Goal: Transaction & Acquisition: Obtain resource

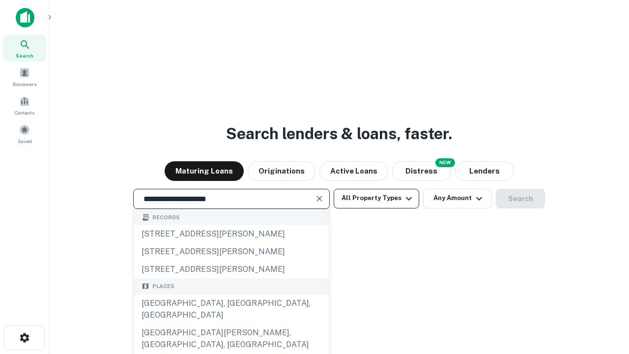
click at [231, 324] on div "[GEOGRAPHIC_DATA], [GEOGRAPHIC_DATA], [GEOGRAPHIC_DATA]" at bounding box center [232, 308] width 196 height 29
click at [376, 198] on button "All Property Types" at bounding box center [376, 199] width 85 height 20
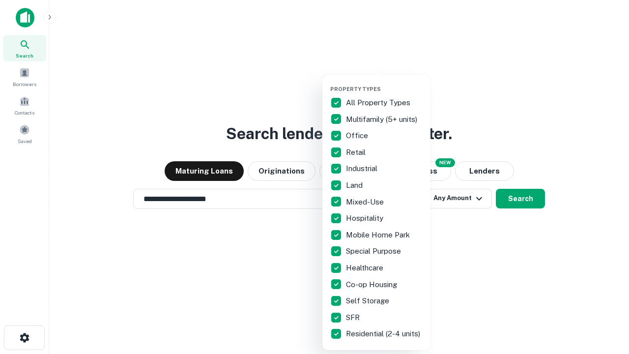
type input "**********"
click at [384, 83] on button "button" at bounding box center [384, 83] width 108 height 0
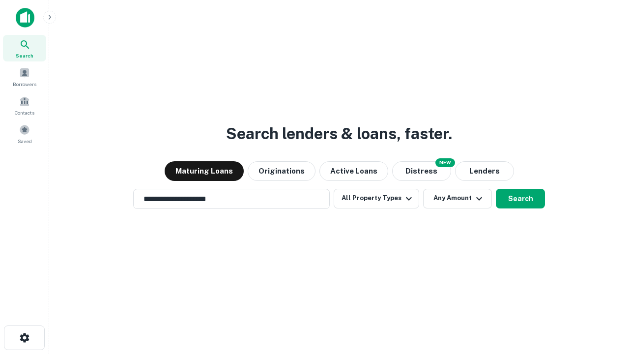
scroll to position [15, 0]
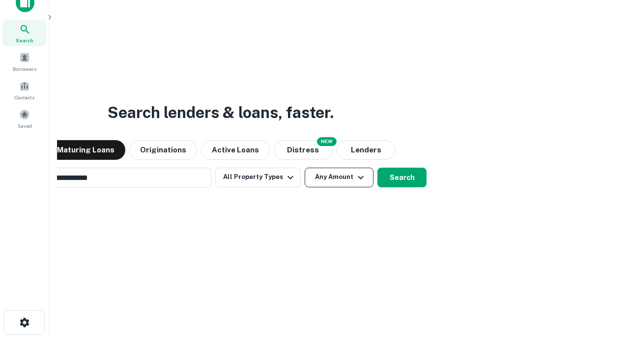
click at [305, 168] on button "Any Amount" at bounding box center [339, 178] width 69 height 20
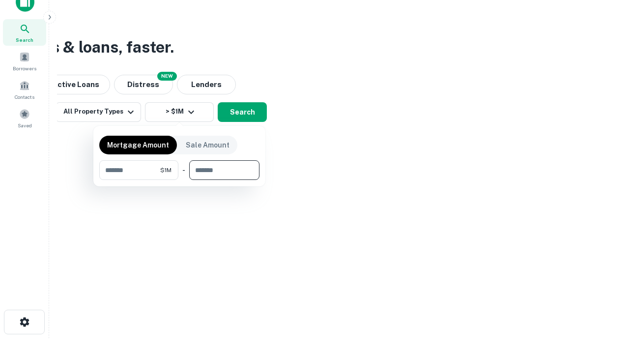
type input "*******"
click at [179, 180] on button "button" at bounding box center [179, 180] width 160 height 0
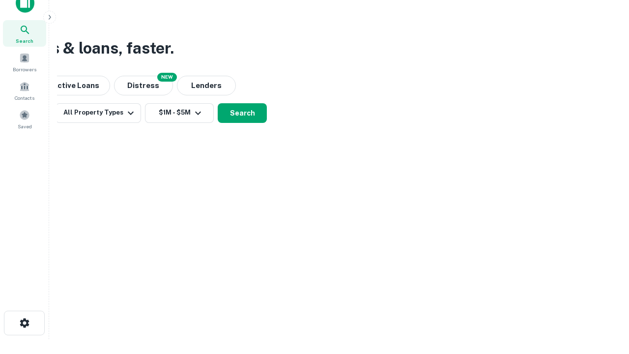
scroll to position [6, 181]
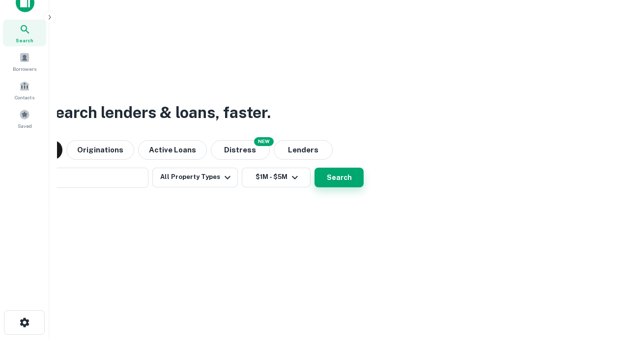
click at [314, 168] on button "Search" at bounding box center [338, 178] width 49 height 20
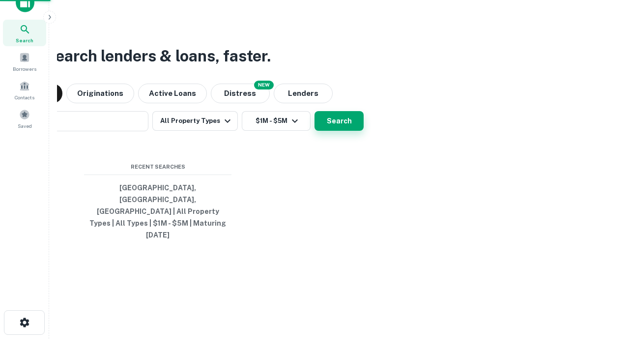
scroll to position [26, 278]
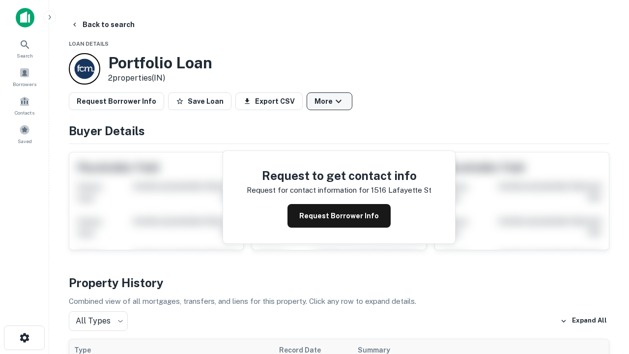
click at [329, 101] on button "More" at bounding box center [330, 101] width 46 height 18
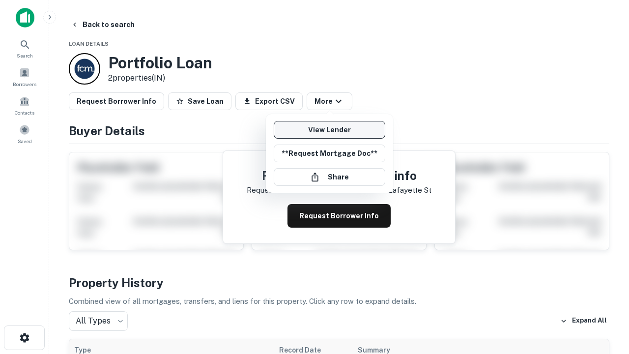
click at [329, 130] on link "View Lender" at bounding box center [330, 130] width 112 height 18
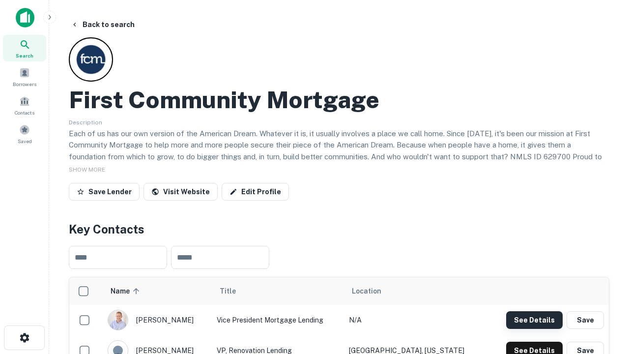
click at [534, 319] on button "See Details" at bounding box center [534, 320] width 57 height 18
click at [24, 338] on icon "button" at bounding box center [25, 338] width 12 height 12
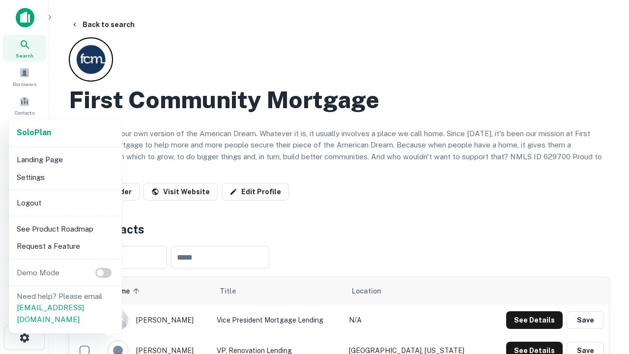
click at [65, 202] on li "Logout" at bounding box center [65, 203] width 105 height 18
